Goal: Find contact information: Find contact information

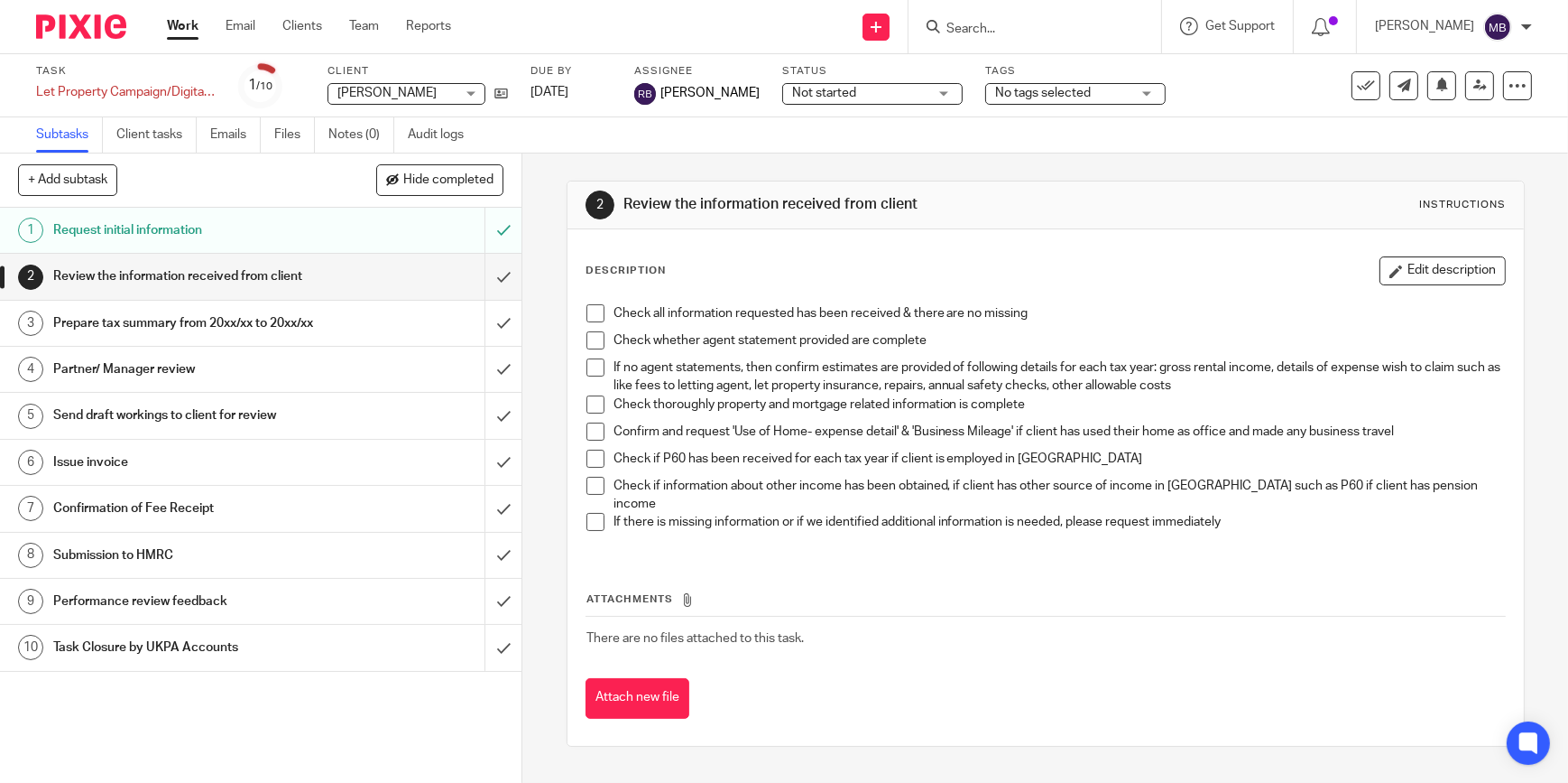
drag, startPoint x: 117, startPoint y: 28, endPoint x: 135, endPoint y: 34, distance: 19.0
click at [117, 28] on img at bounding box center [81, 27] width 90 height 25
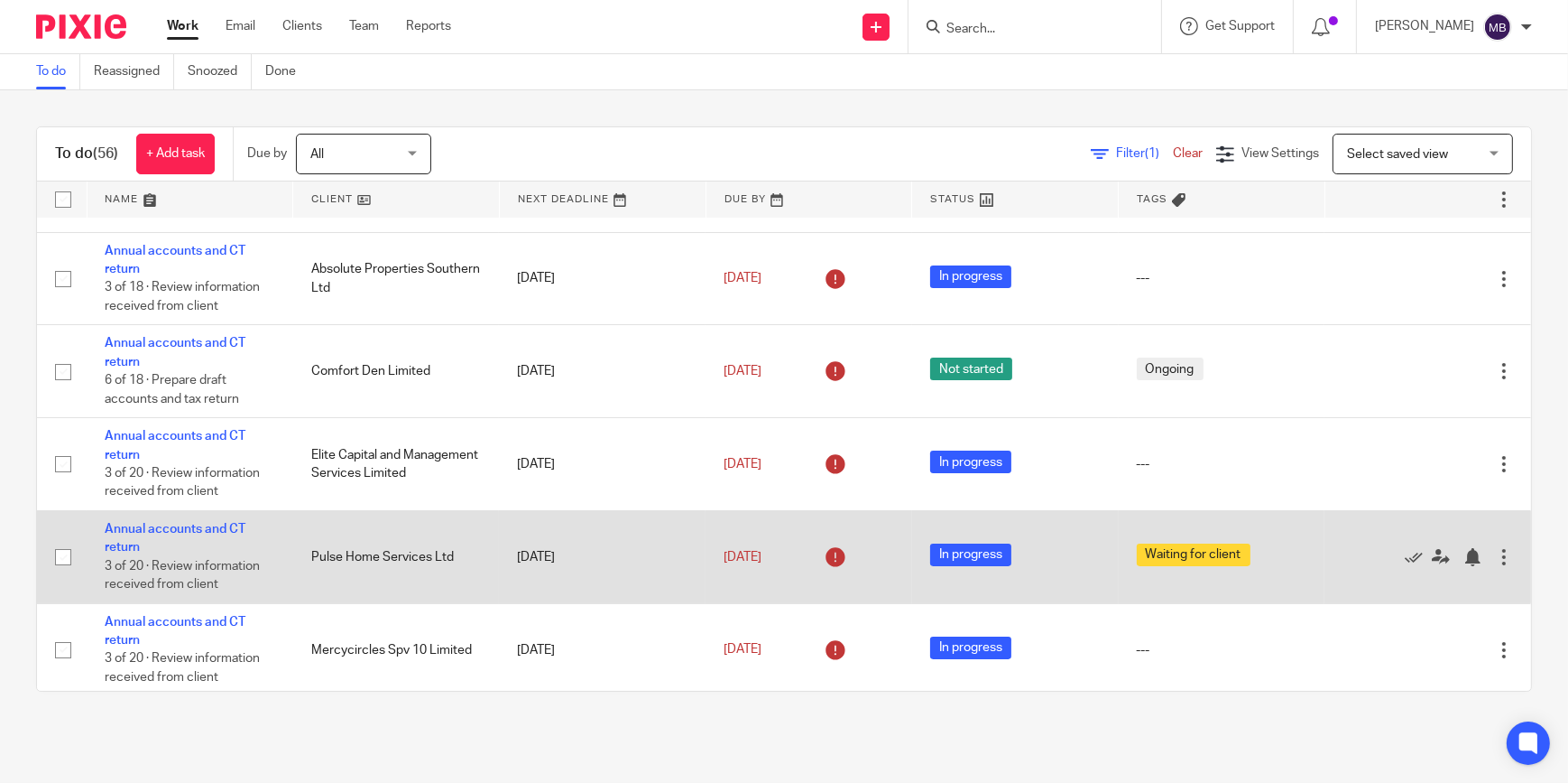
scroll to position [246, 0]
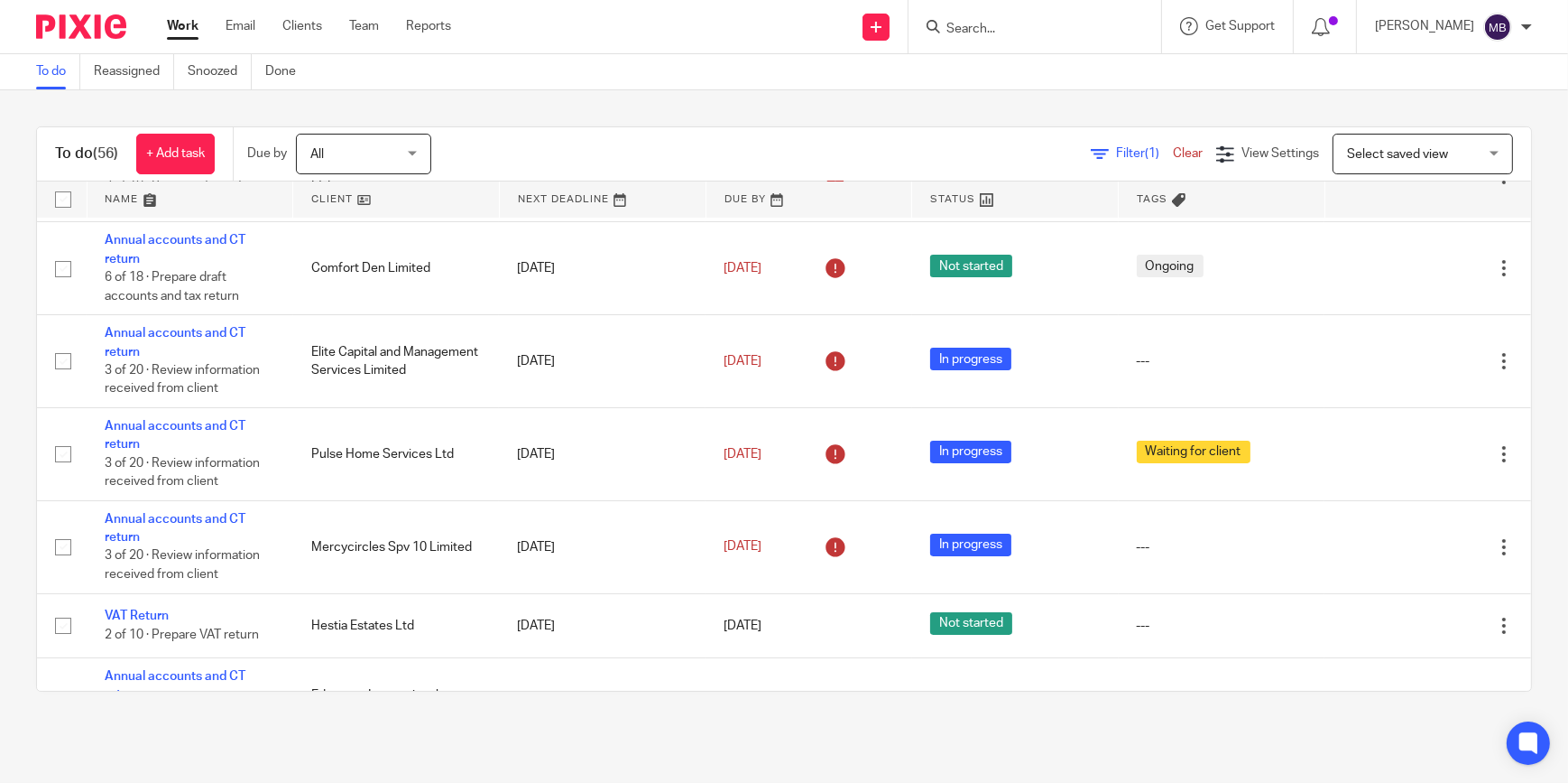
click at [964, 28] on input "Search" at bounding box center [1025, 29] width 162 height 17
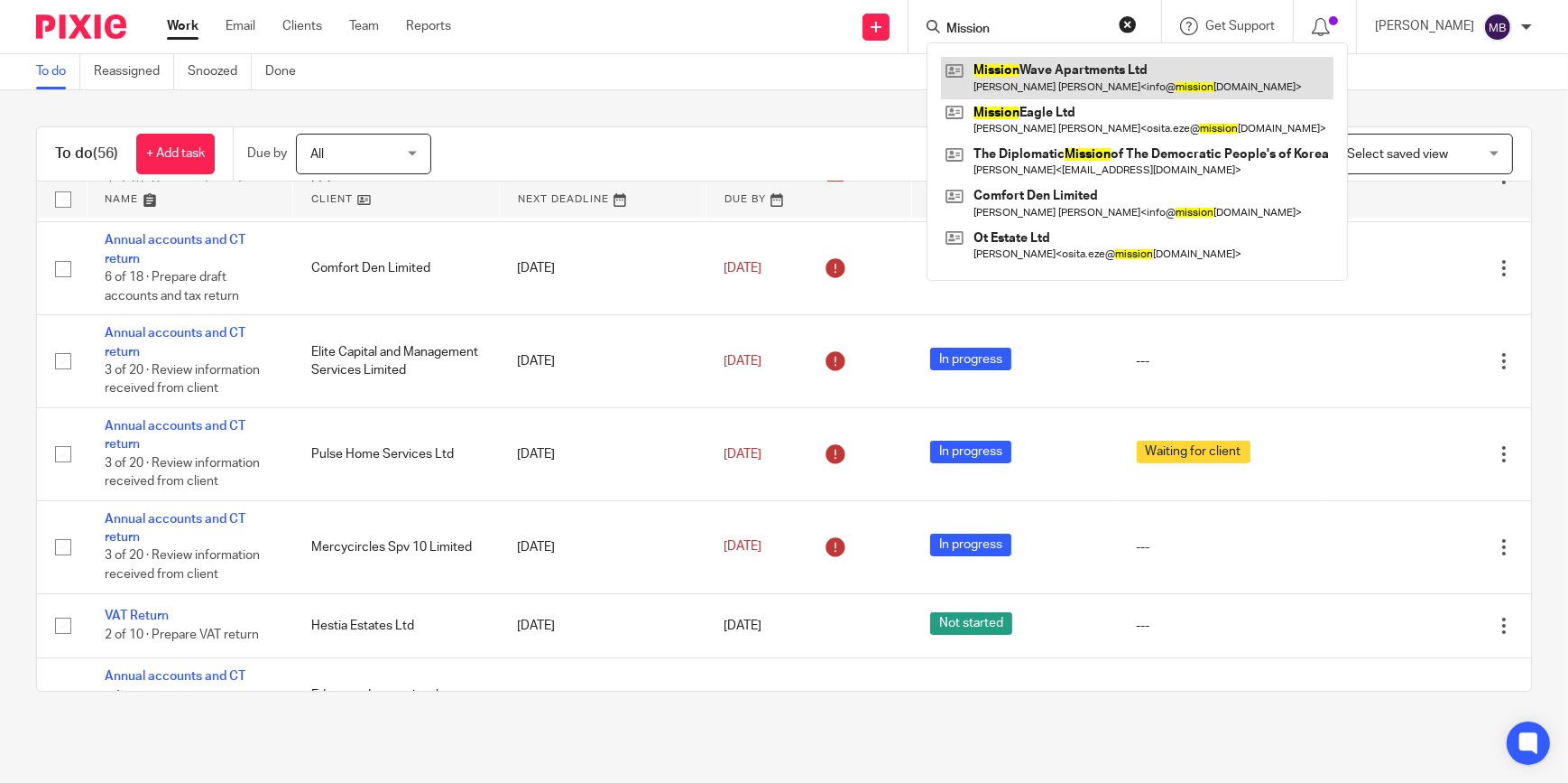
type input "Mission"
click at [1029, 73] on link at bounding box center [1138, 78] width 393 height 41
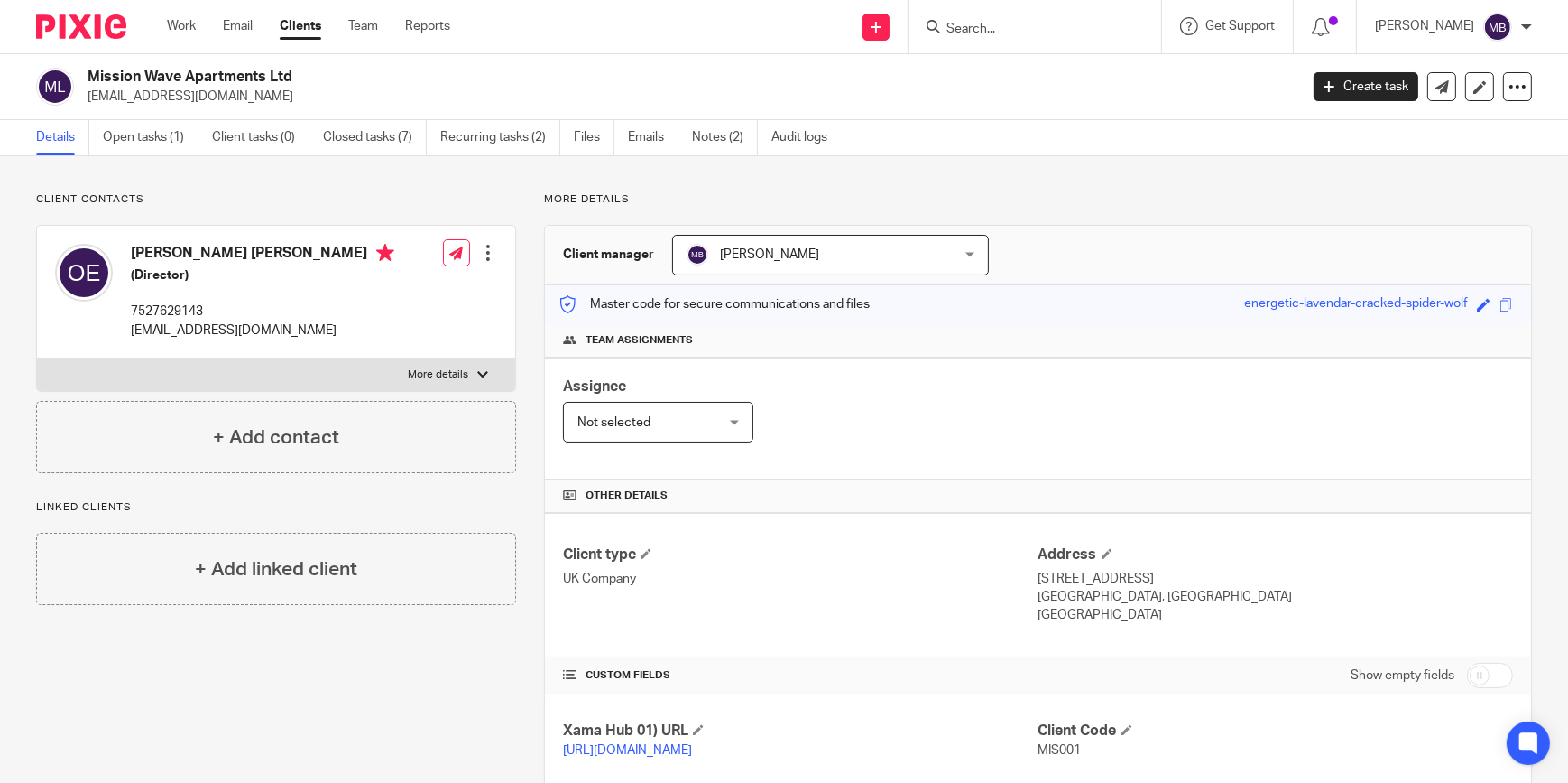
click at [1016, 49] on div at bounding box center [1034, 27] width 252 height 53
click at [1012, 33] on input "Search" at bounding box center [1025, 29] width 162 height 17
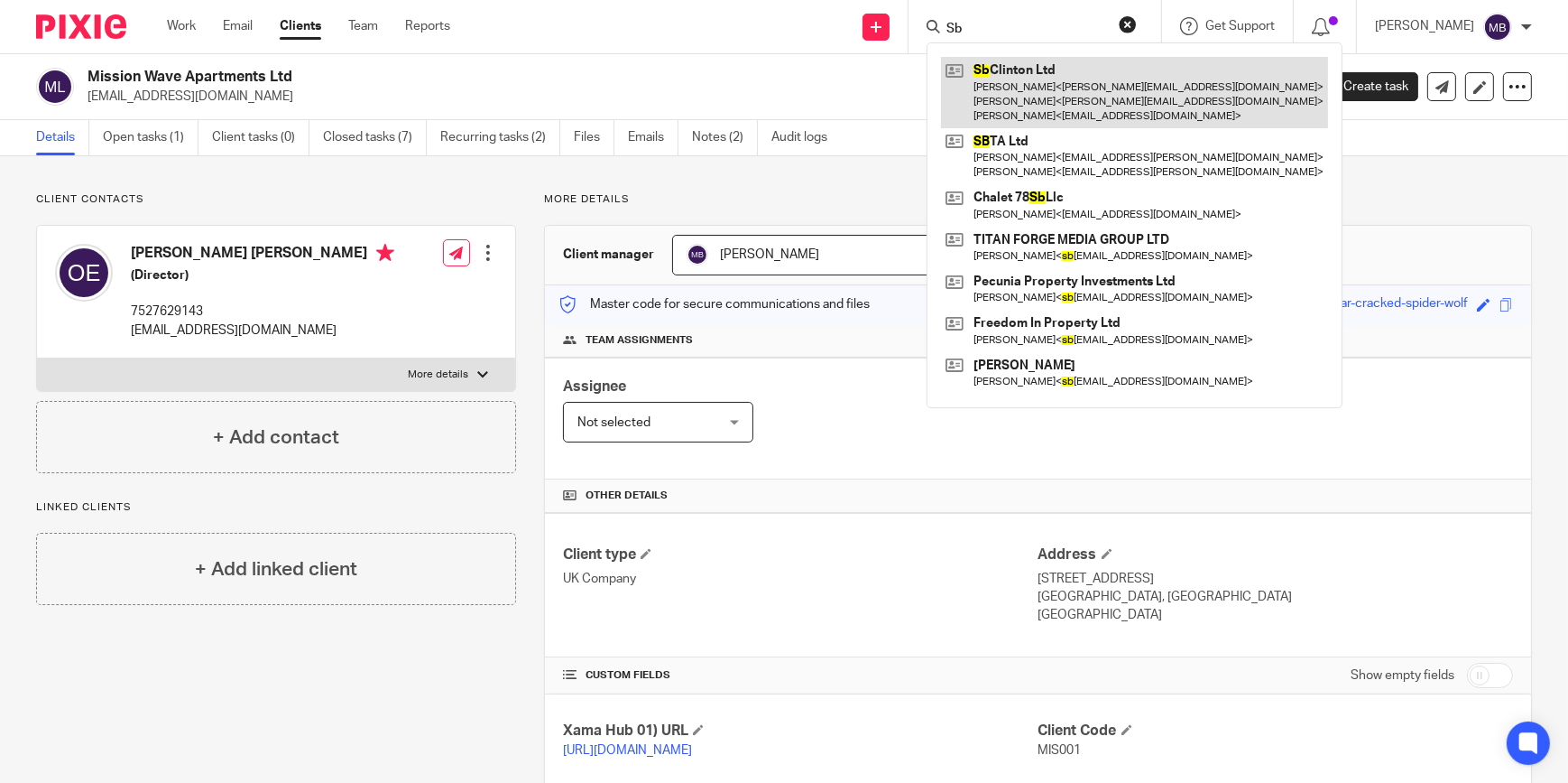
type input "Sb"
click at [1000, 100] on link at bounding box center [1135, 92] width 387 height 72
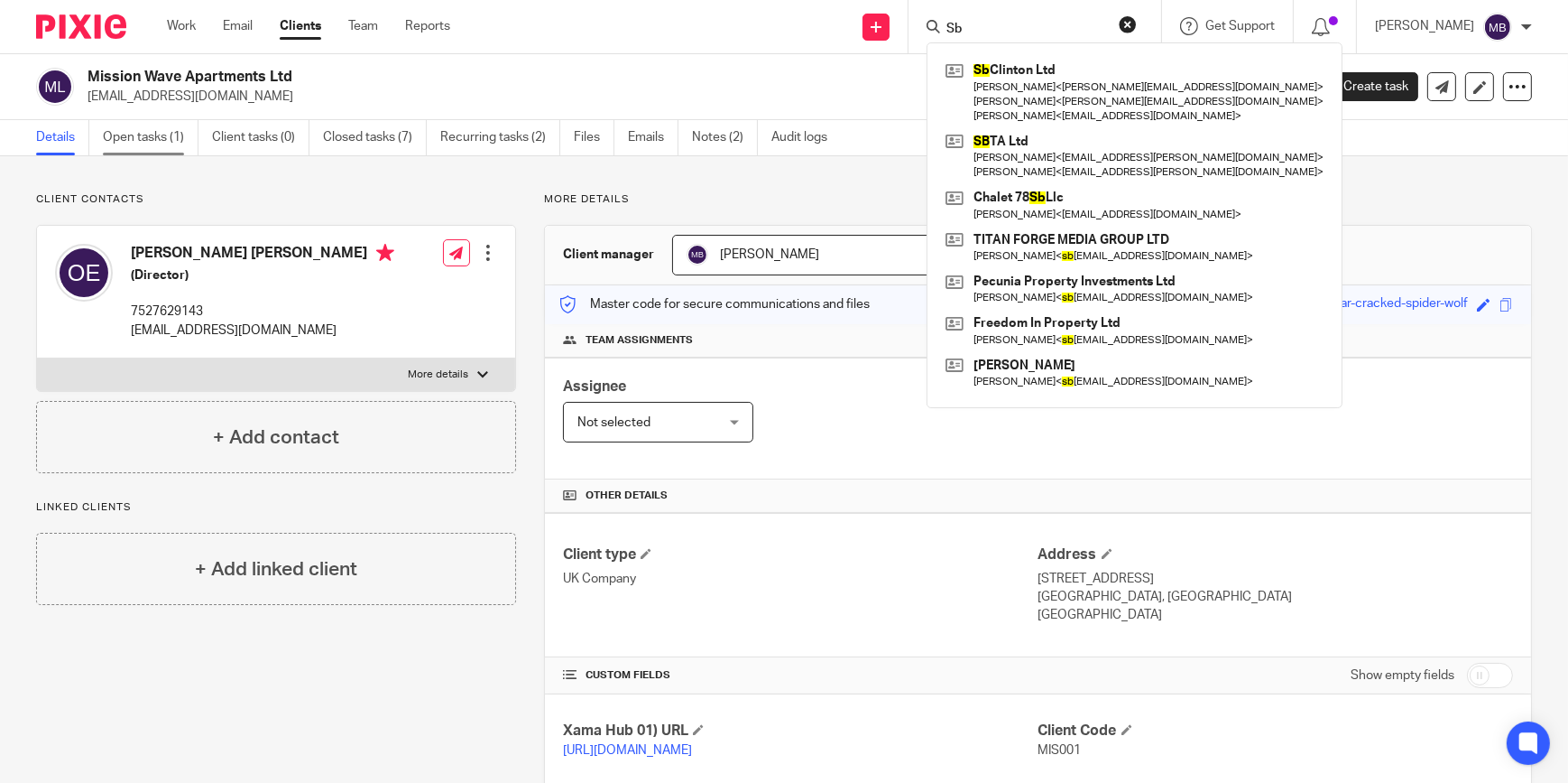
click at [138, 144] on link "Open tasks (1)" at bounding box center [150, 138] width 95 height 35
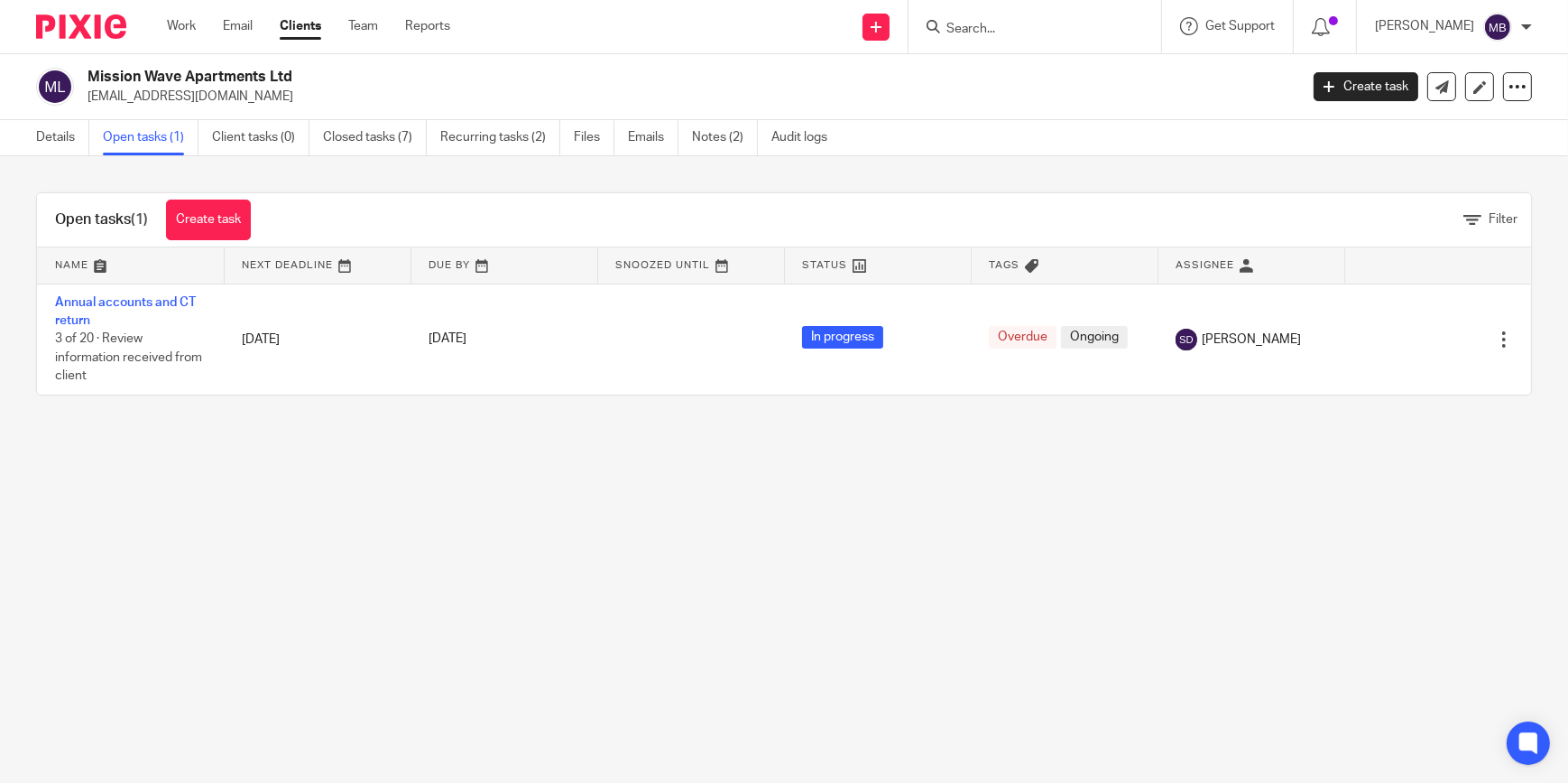
click at [989, 28] on input "Search" at bounding box center [1025, 29] width 162 height 17
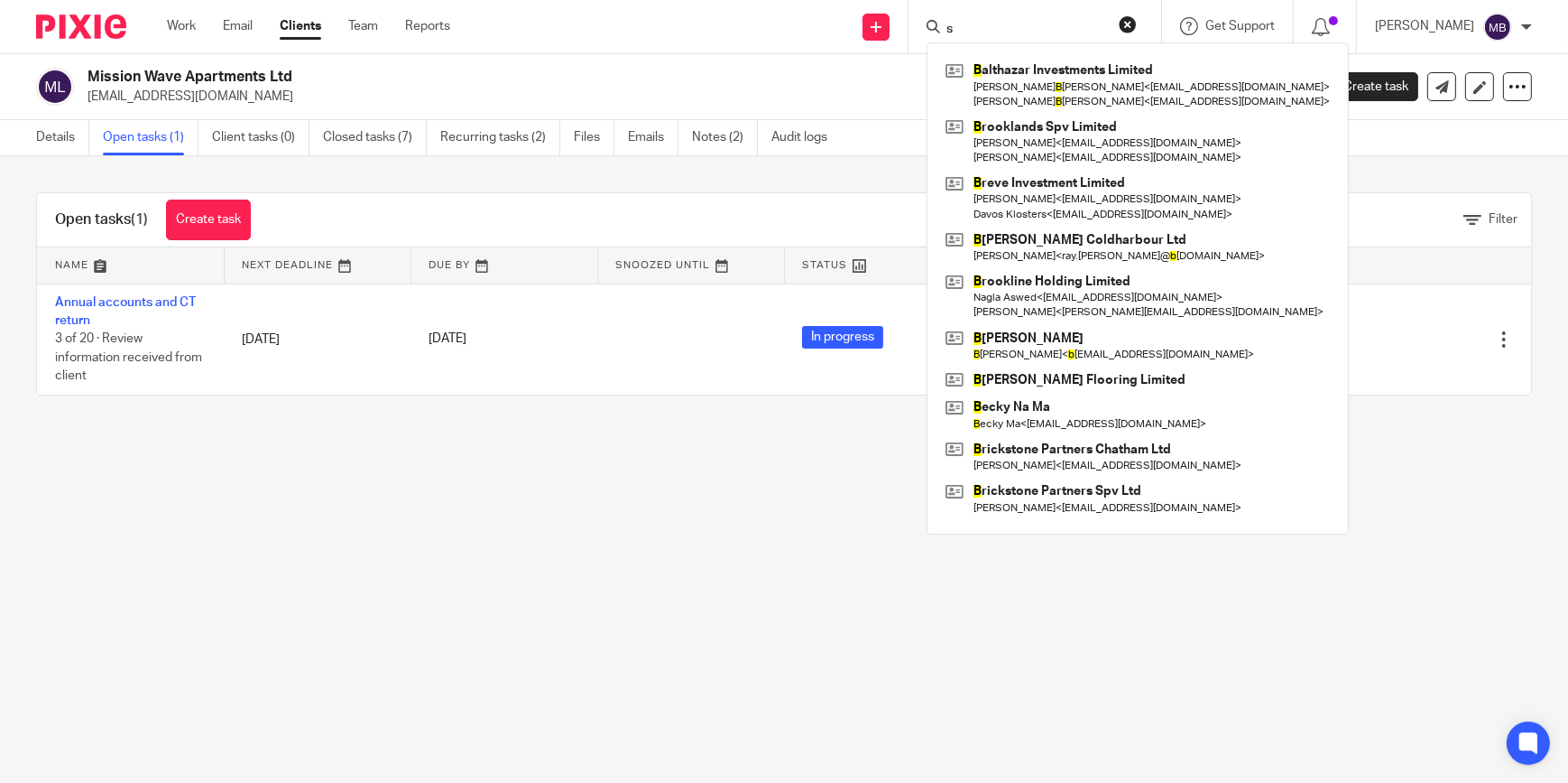
type input "s"
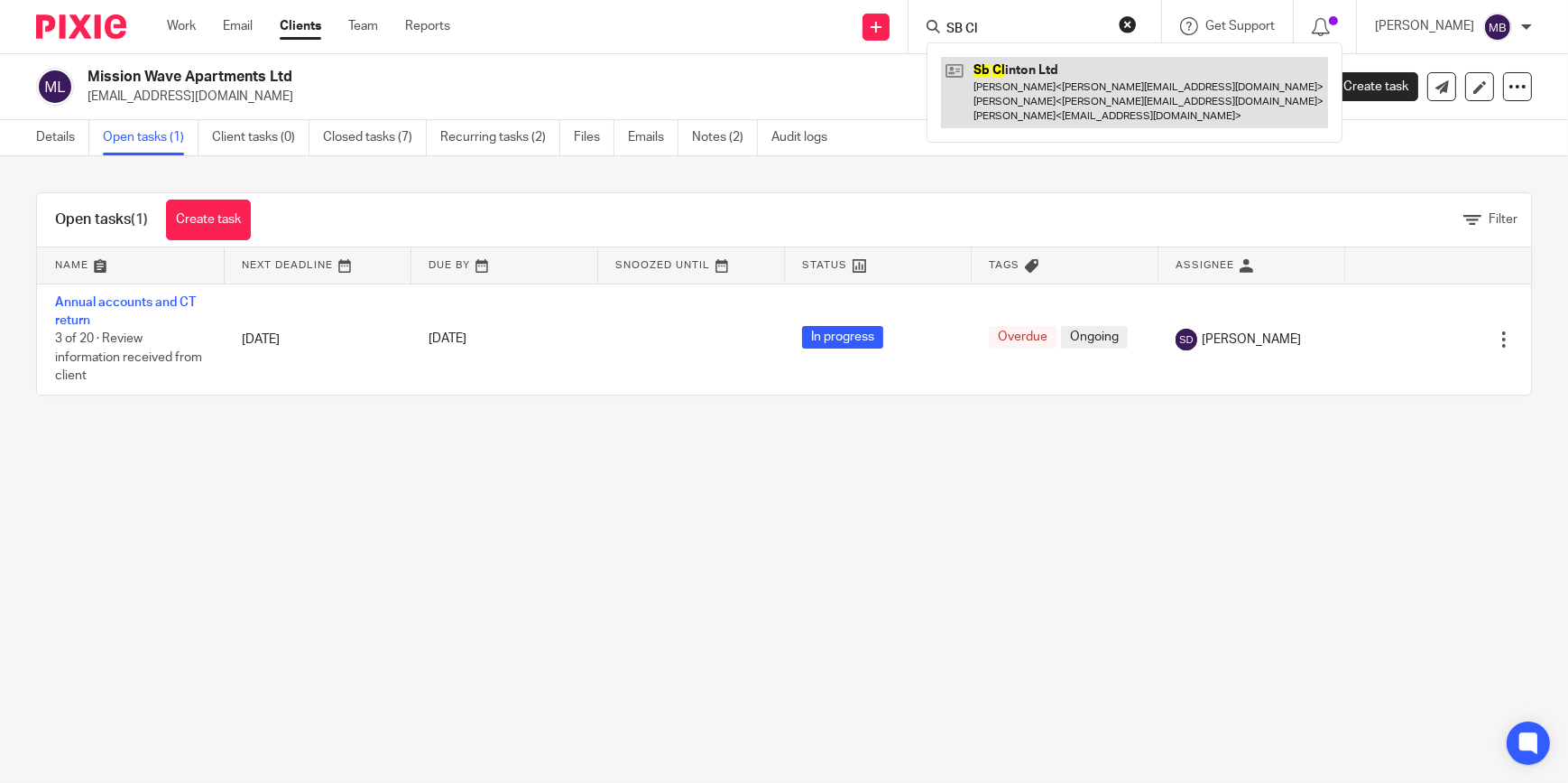
type input "SB Cl"
click at [1029, 78] on link at bounding box center [1135, 92] width 387 height 72
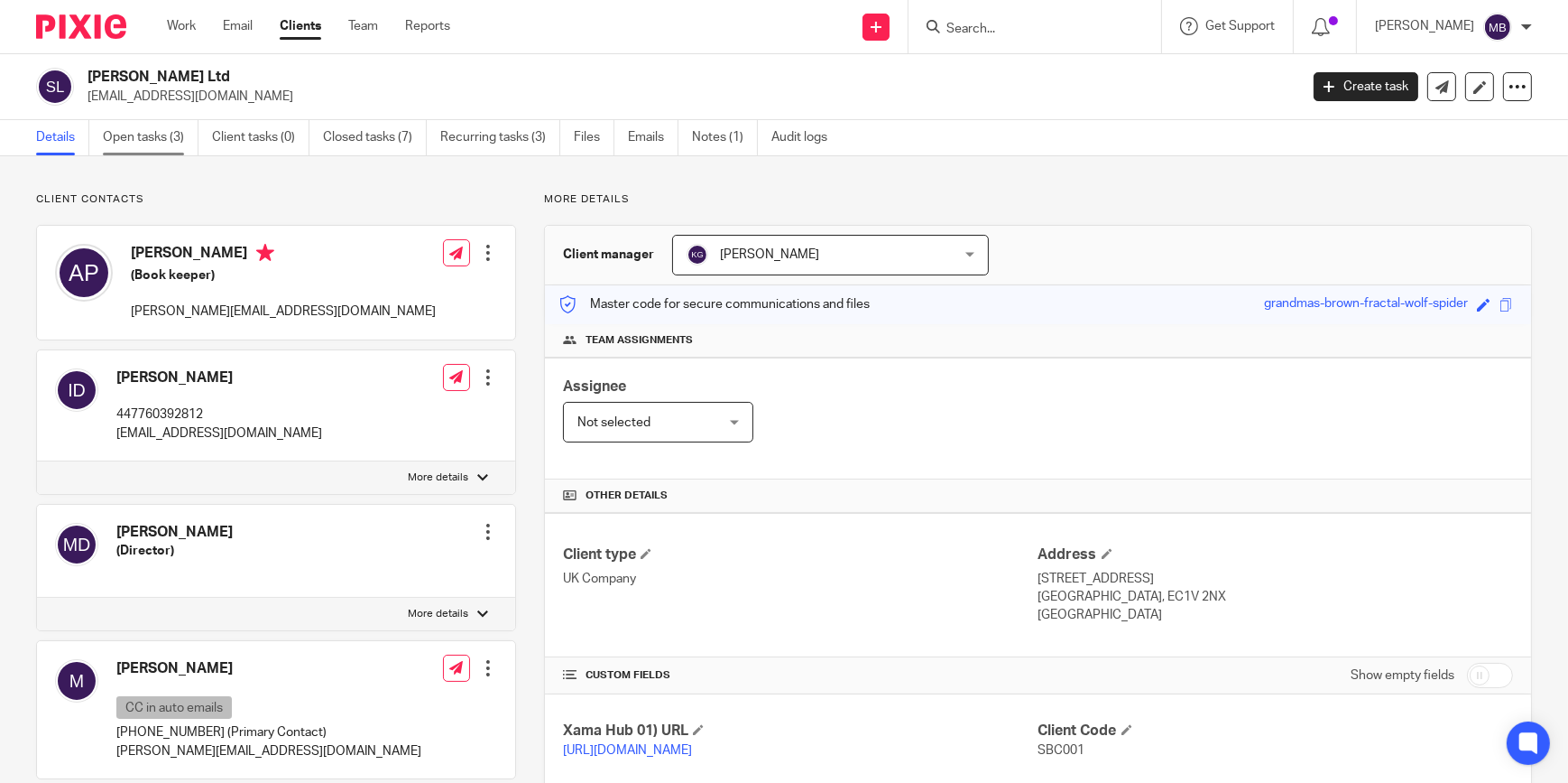
click at [162, 144] on link "Open tasks (3)" at bounding box center [150, 138] width 95 height 35
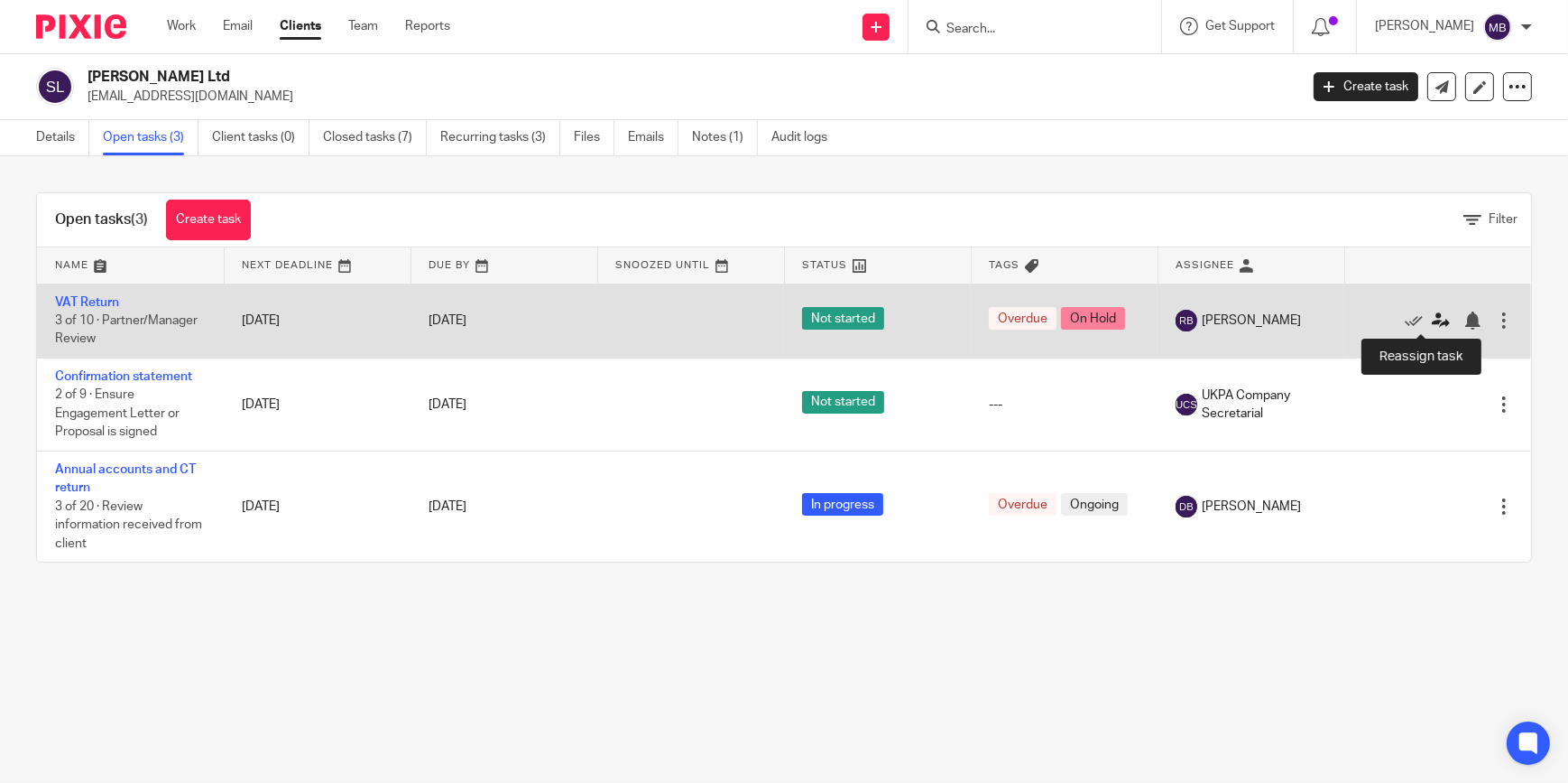
click at [1432, 318] on icon at bounding box center [1440, 320] width 18 height 18
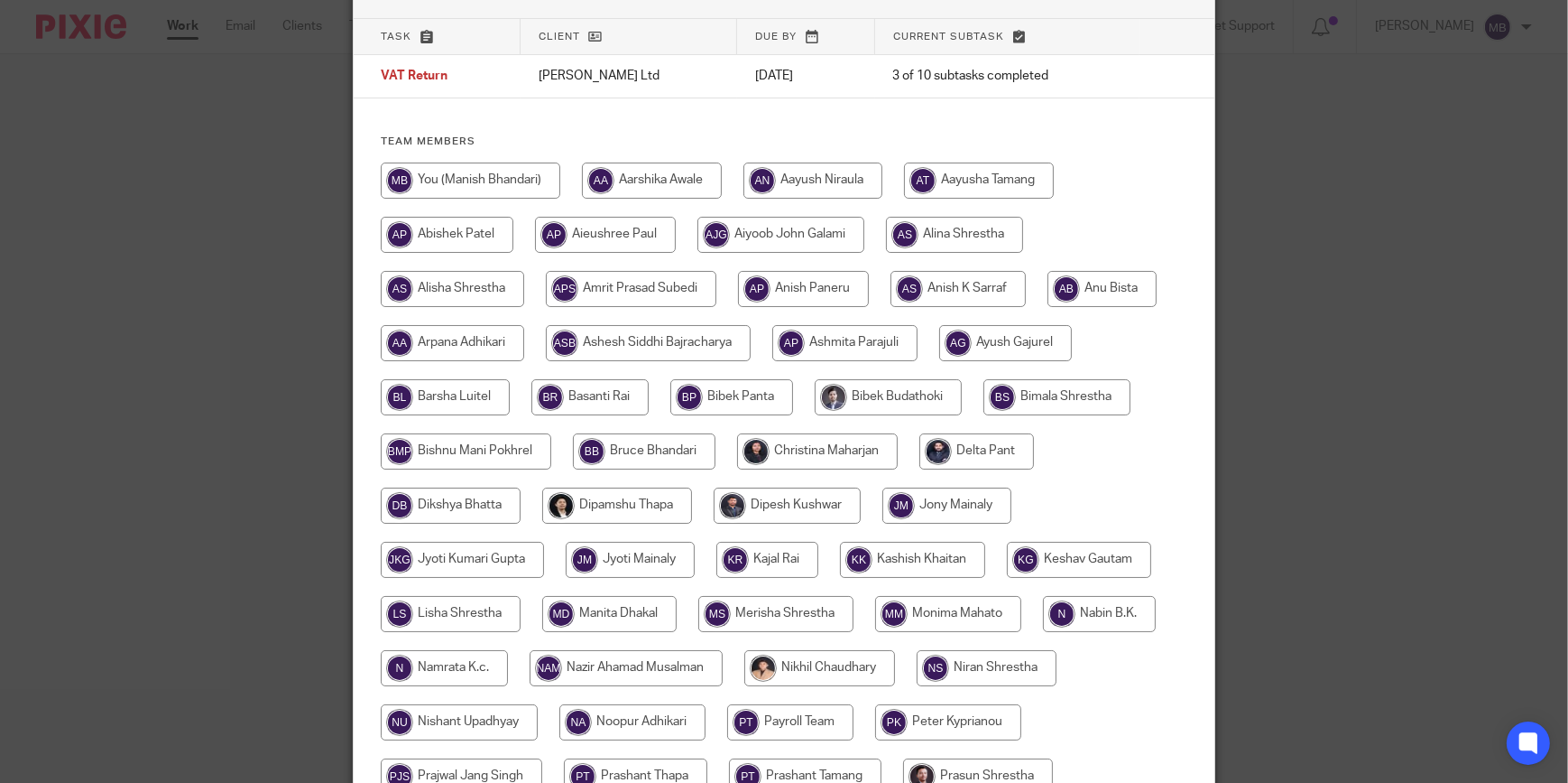
scroll to position [82, 0]
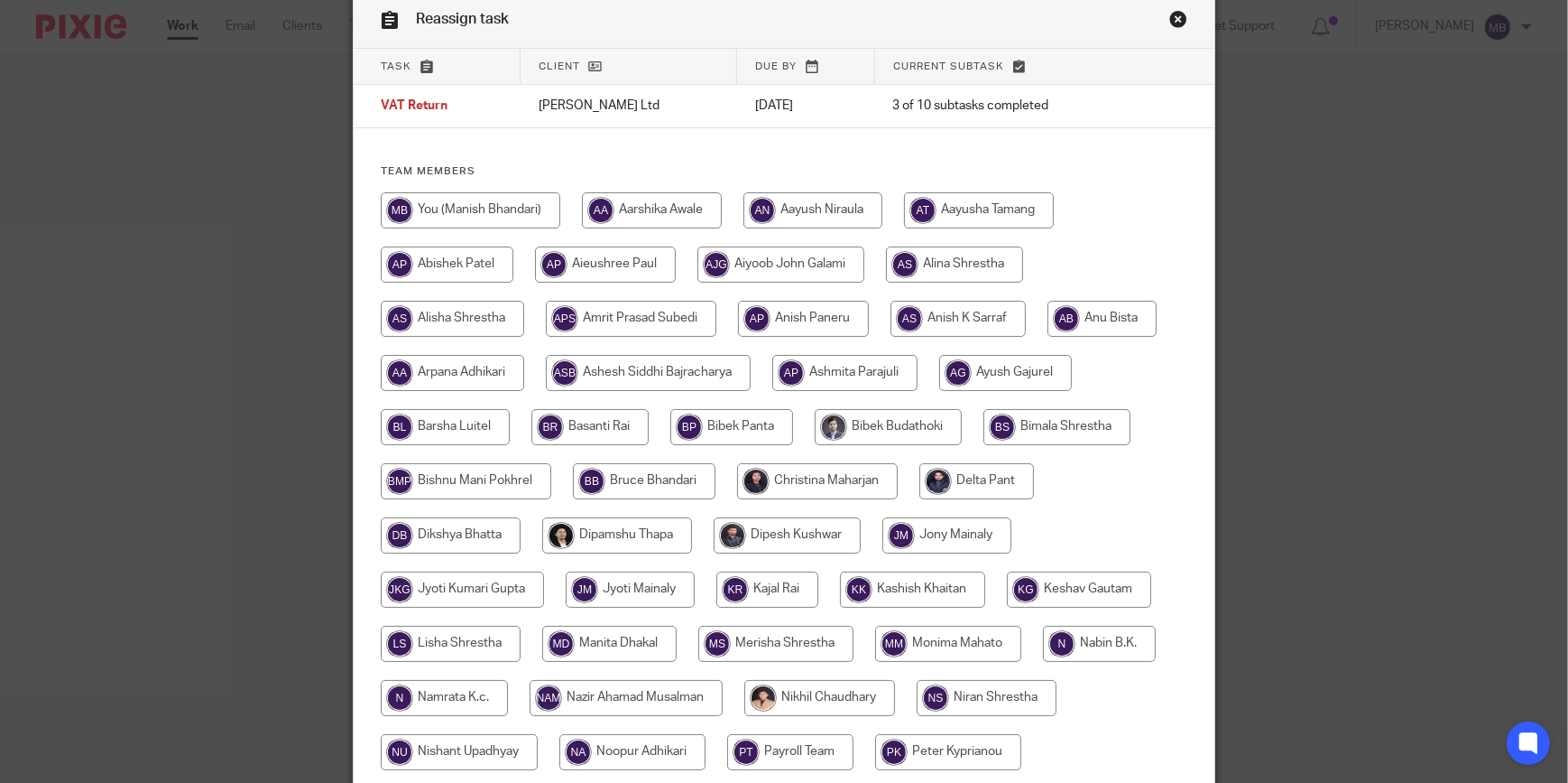
click at [837, 318] on input "radio" at bounding box center [803, 318] width 131 height 36
radio input "true"
click at [971, 316] on input "radio" at bounding box center [960, 318] width 135 height 36
radio input "true"
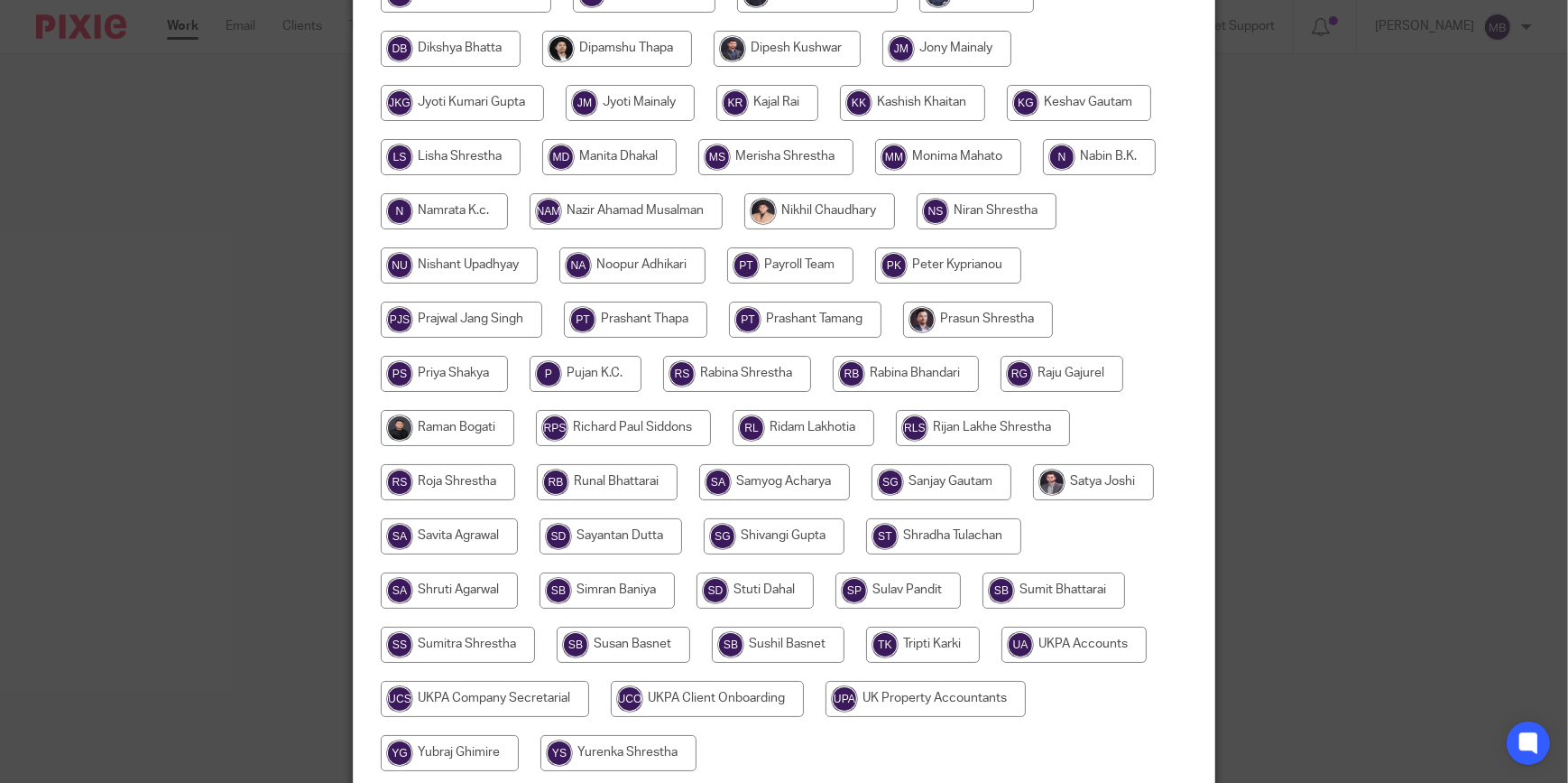
scroll to position [656, 0]
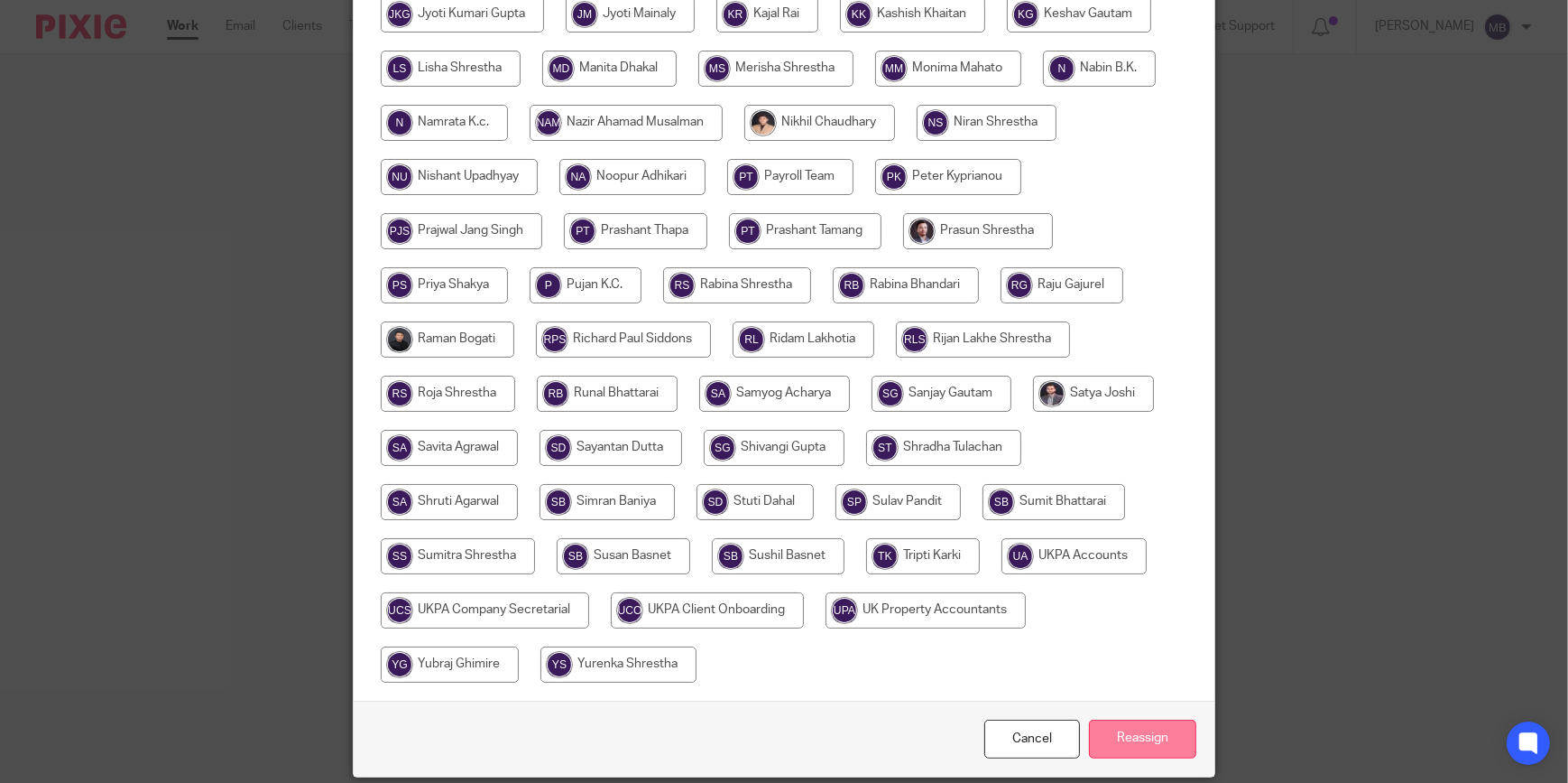
click at [1132, 739] on input "Reassign" at bounding box center [1142, 739] width 107 height 39
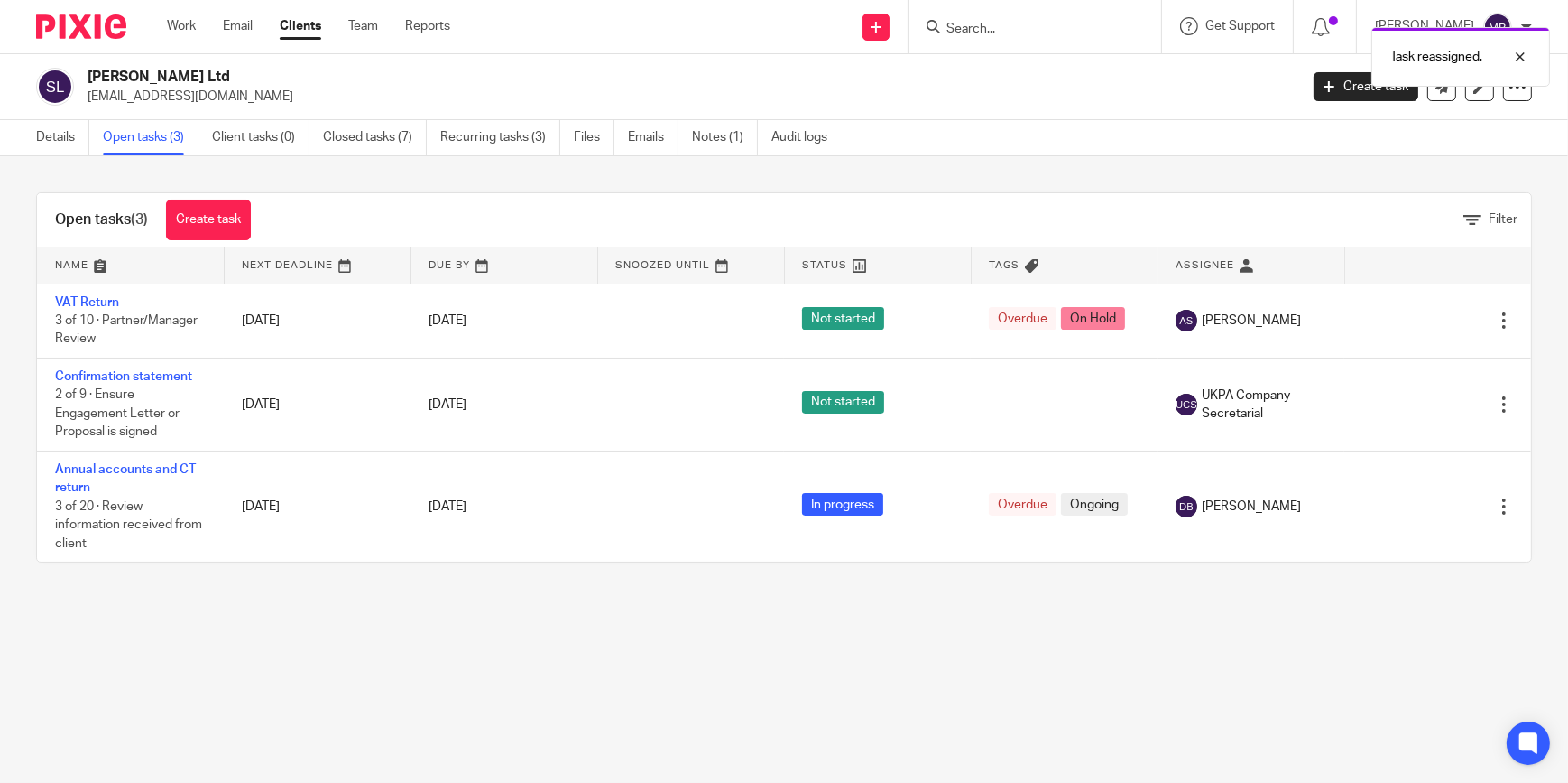
click at [121, 21] on img at bounding box center [81, 27] width 90 height 25
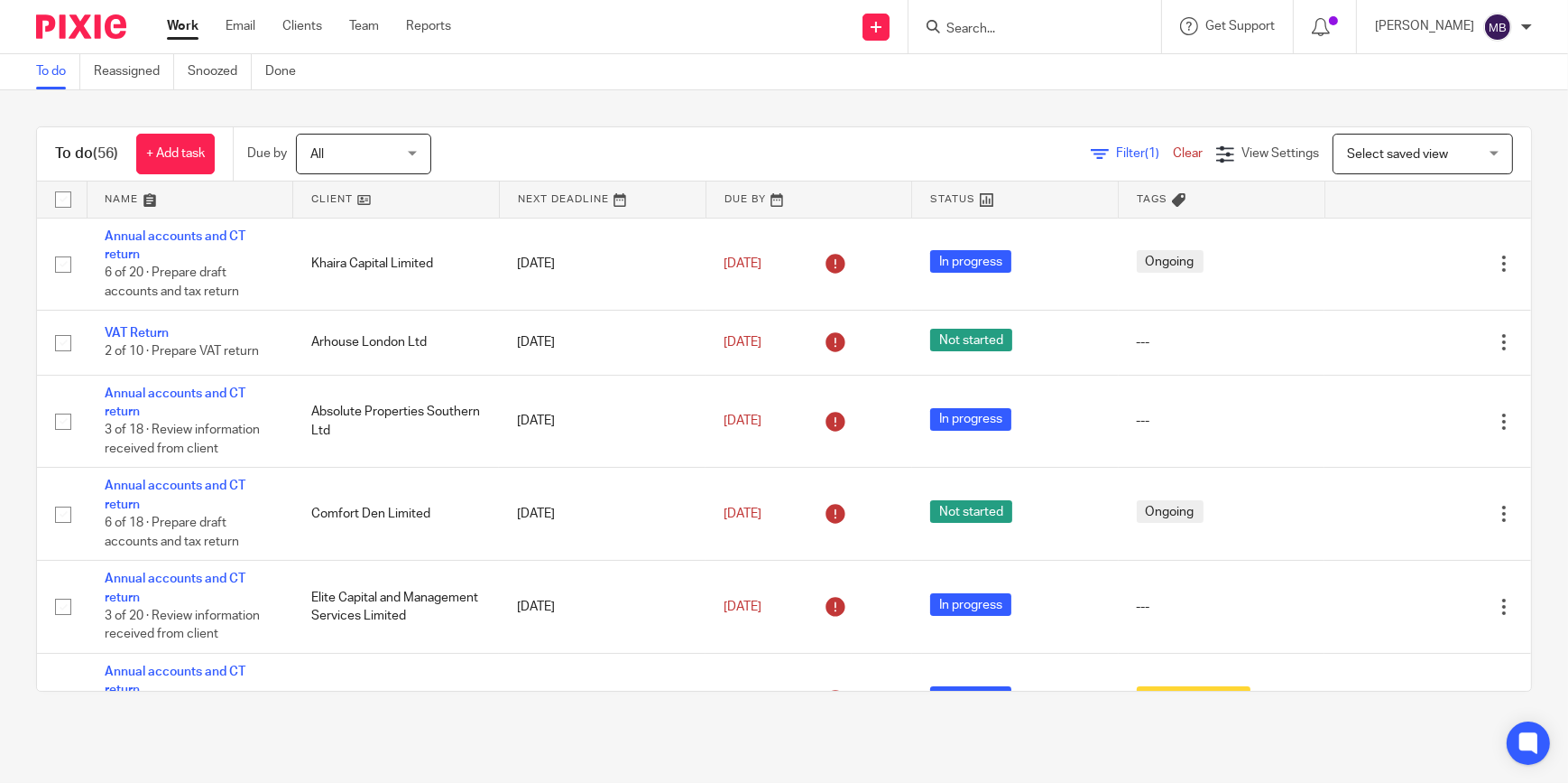
click at [960, 25] on input "Search" at bounding box center [1025, 29] width 162 height 17
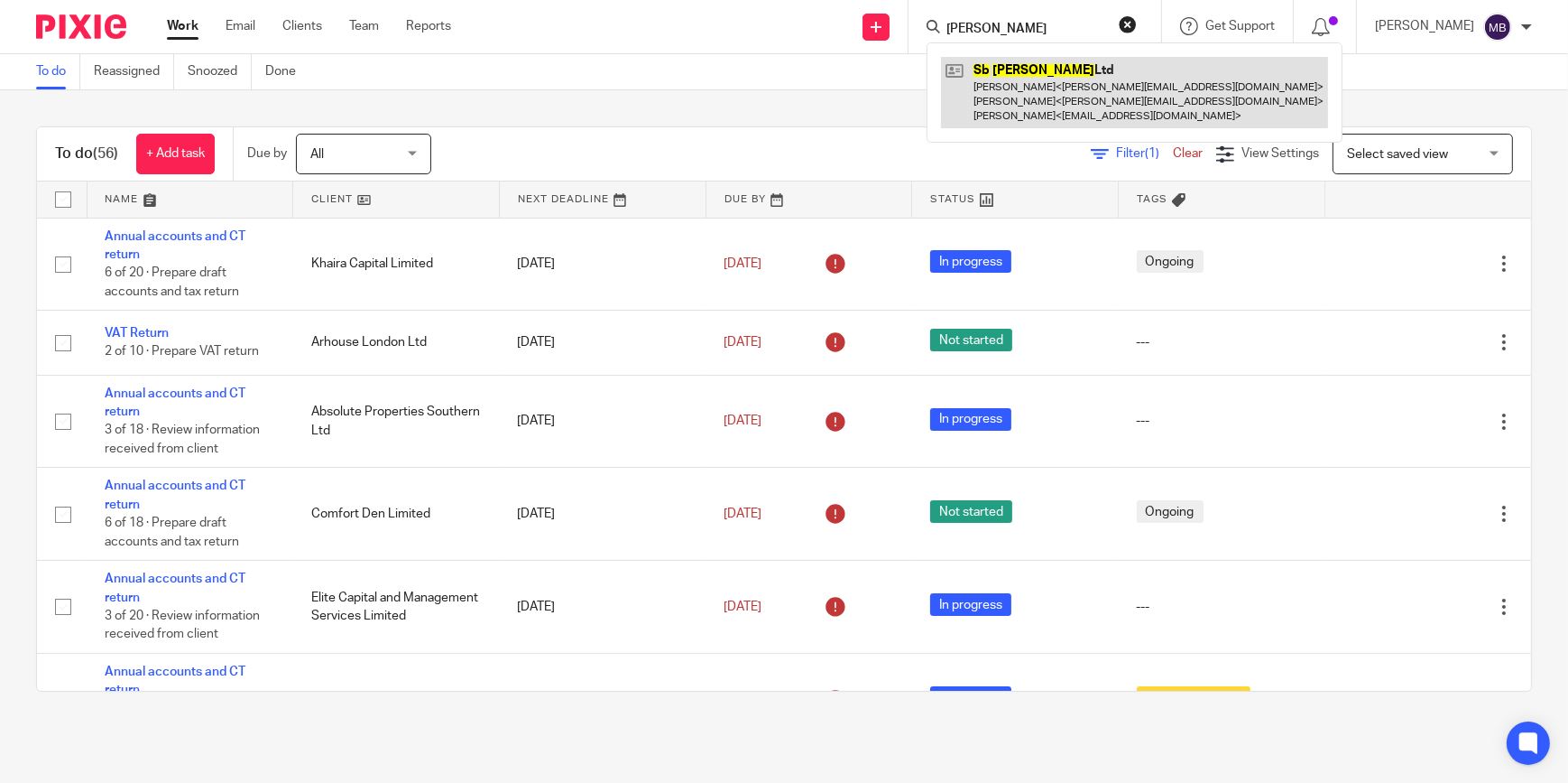
type input "[PERSON_NAME]"
click at [1009, 88] on link at bounding box center [1135, 92] width 387 height 72
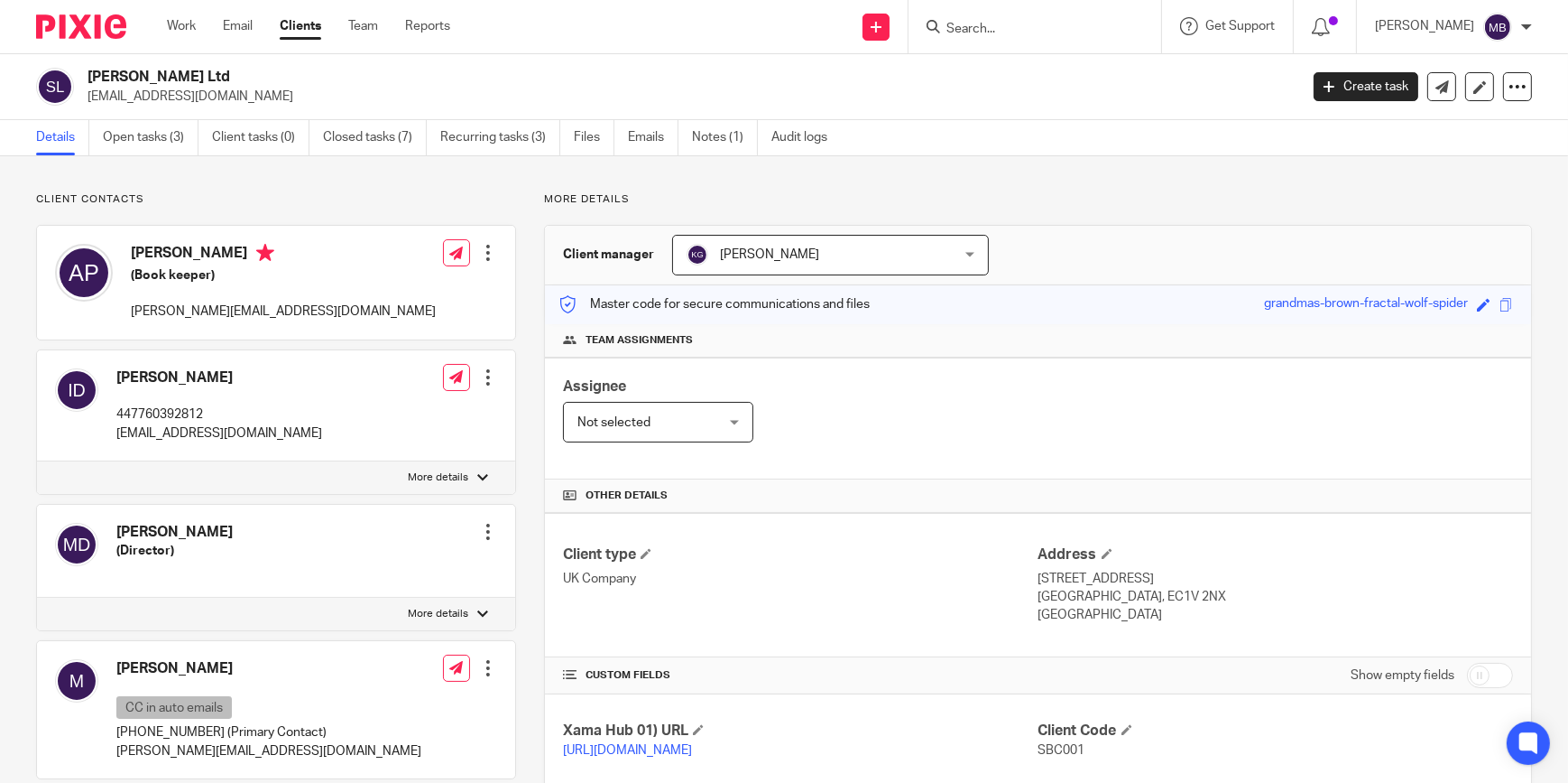
scroll to position [410, 0]
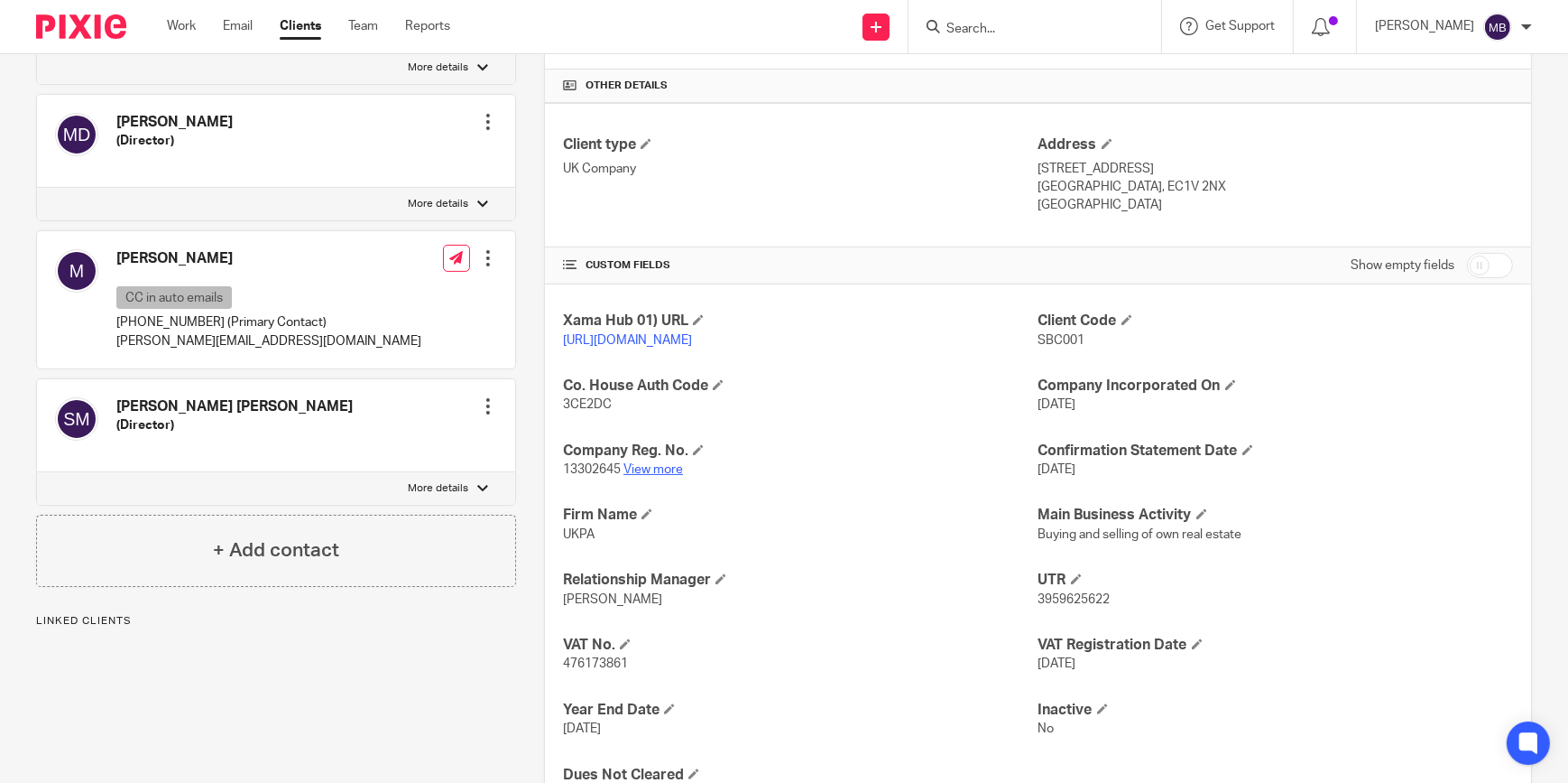
click at [663, 475] on link "View more" at bounding box center [653, 469] width 60 height 13
click at [1088, 40] on div at bounding box center [1034, 27] width 252 height 53
click at [1082, 31] on input "Search" at bounding box center [1025, 29] width 162 height 17
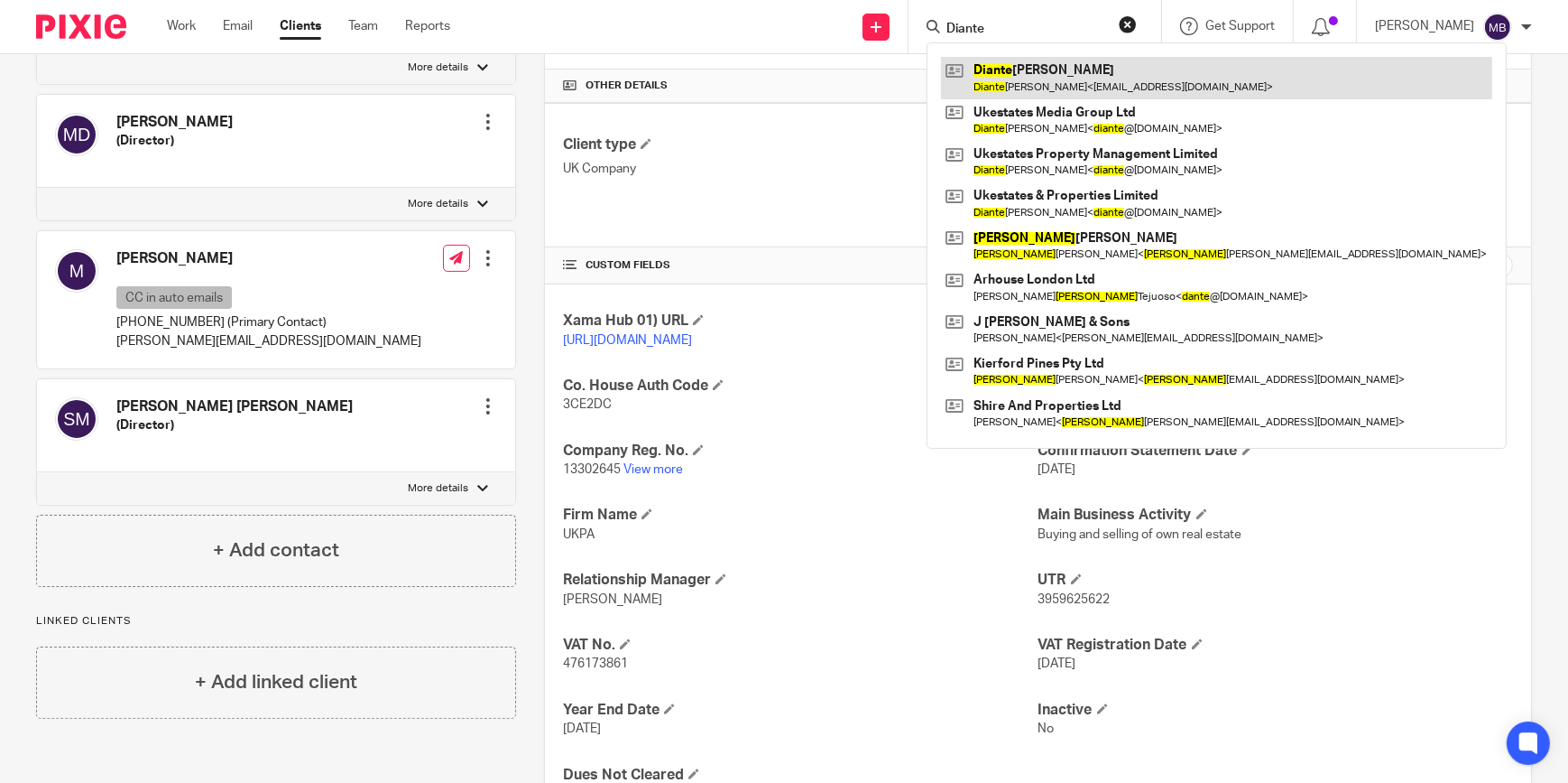
type input "Diante"
click at [1074, 73] on link at bounding box center [1217, 78] width 552 height 41
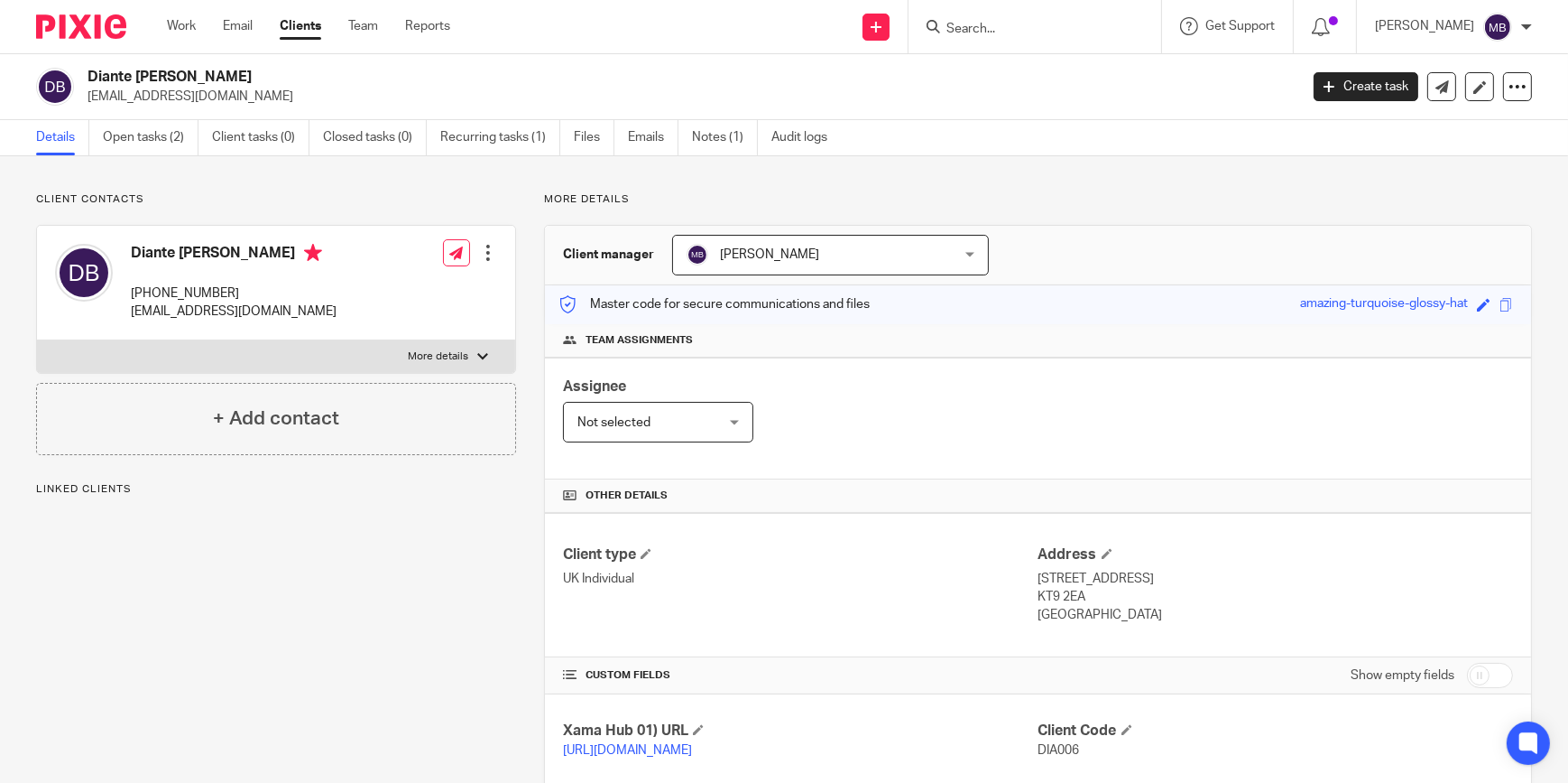
drag, startPoint x: 0, startPoint y: 0, endPoint x: 177, endPoint y: 286, distance: 336.3
click at [178, 286] on p "[PHONE_NUMBER]" at bounding box center [234, 293] width 206 height 18
drag, startPoint x: 157, startPoint y: 284, endPoint x: 252, endPoint y: 284, distance: 95.0
click at [252, 284] on p "[PHONE_NUMBER]" at bounding box center [234, 293] width 206 height 18
copy p "[PHONE_NUMBER]"
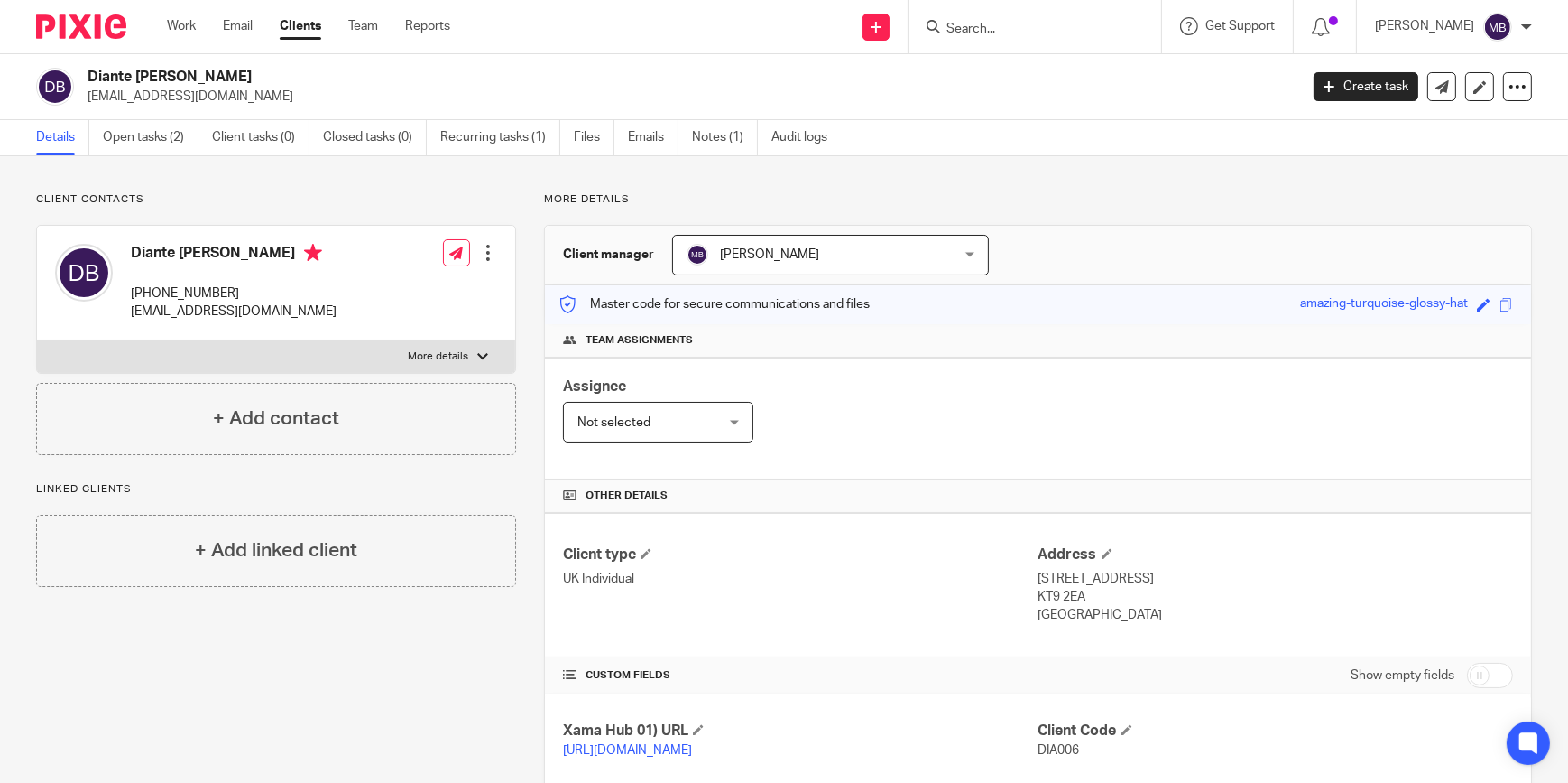
click at [250, 296] on p "[PHONE_NUMBER]" at bounding box center [234, 293] width 206 height 18
drag, startPoint x: 250, startPoint y: 296, endPoint x: 237, endPoint y: 290, distance: 14.3
click at [236, 290] on p "[PHONE_NUMBER]" at bounding box center [234, 293] width 206 height 18
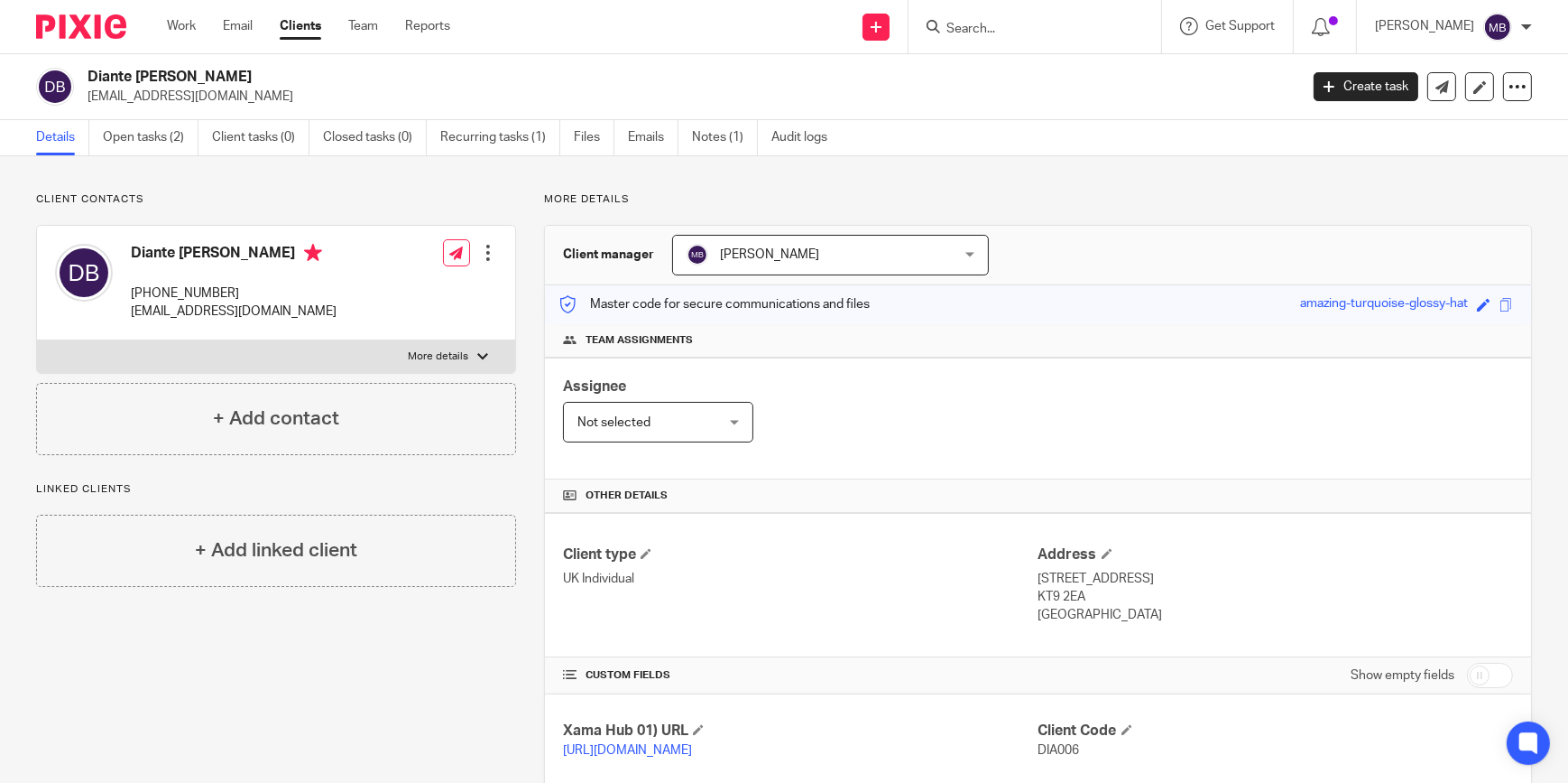
drag, startPoint x: 242, startPoint y: 290, endPoint x: 156, endPoint y: 290, distance: 86.0
click at [156, 290] on p "[PHONE_NUMBER]" at bounding box center [234, 293] width 206 height 18
copy p "[PHONE_NUMBER]"
click at [1042, 36] on form at bounding box center [1041, 27] width 192 height 23
click at [1042, 30] on input "Search" at bounding box center [1025, 29] width 162 height 17
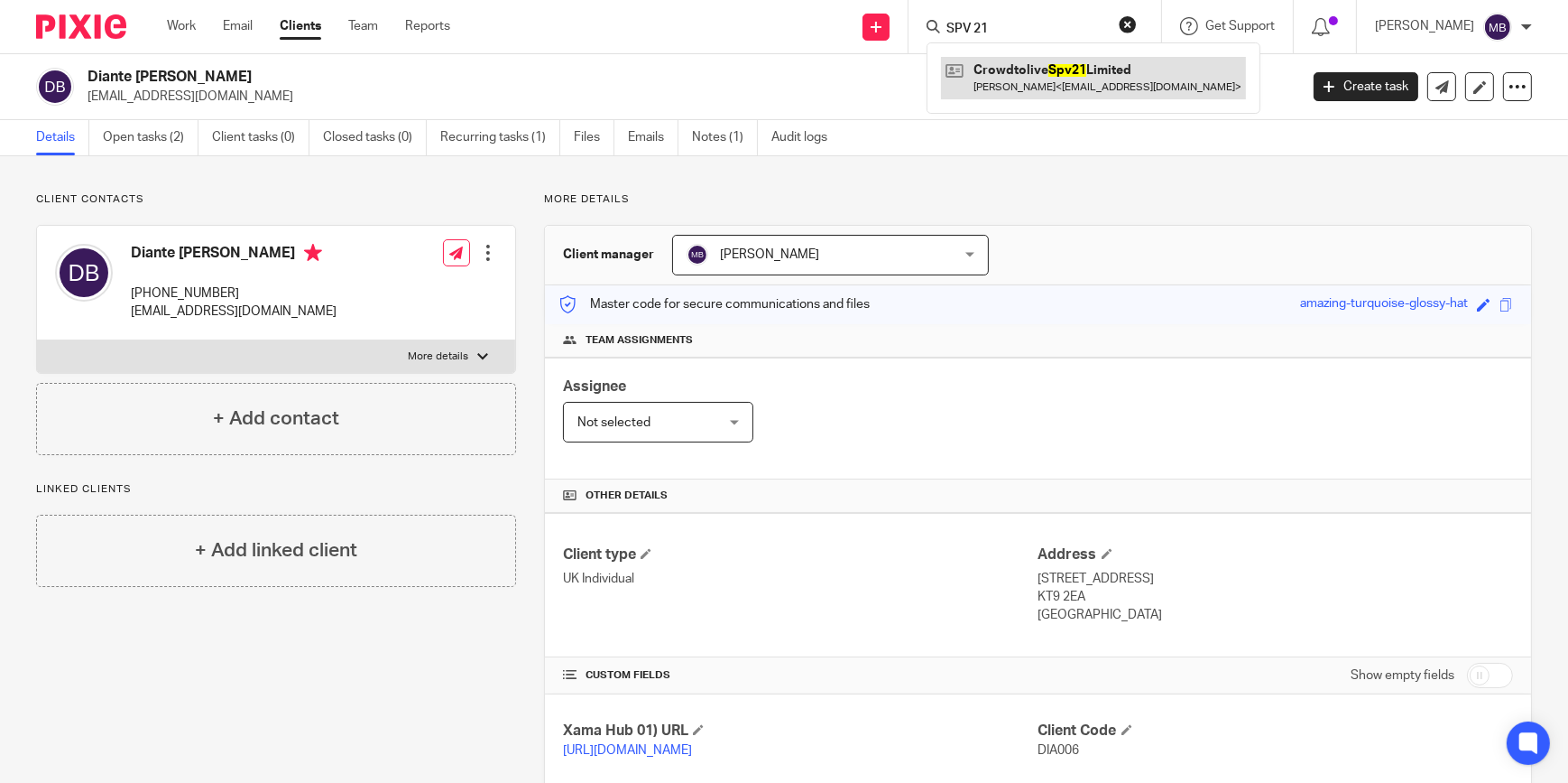
type input "SPV 21"
click at [1051, 72] on link at bounding box center [1094, 78] width 305 height 41
